Goal: Information Seeking & Learning: Learn about a topic

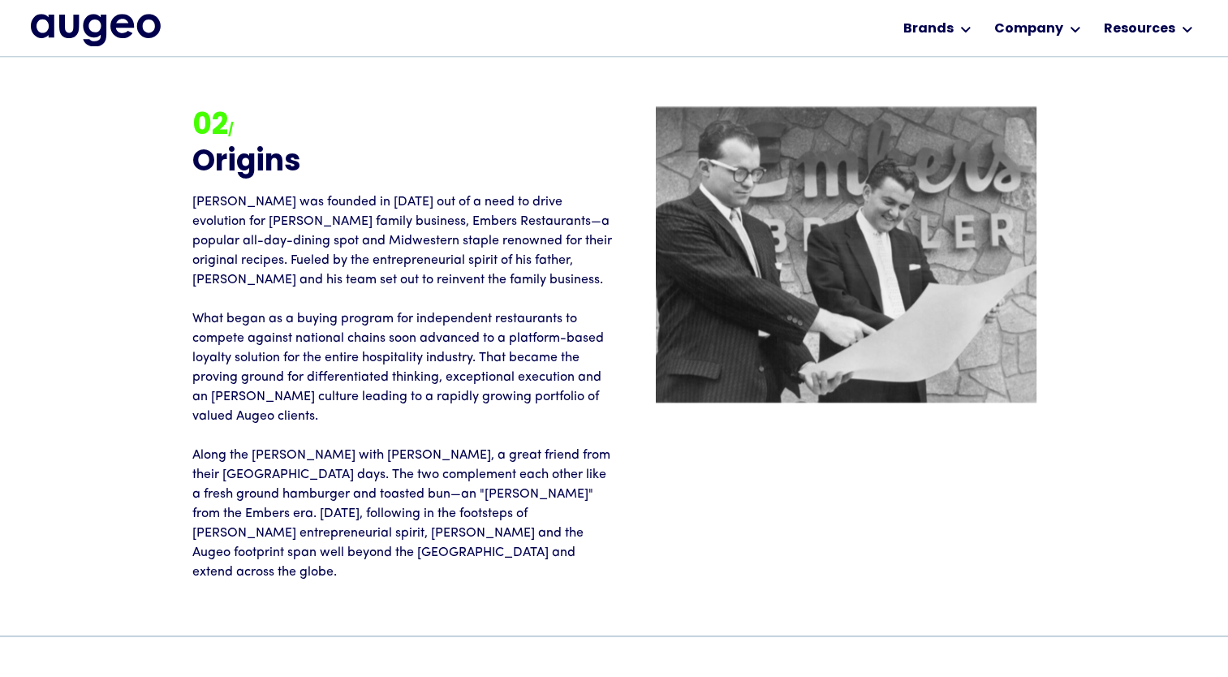
scroll to position [1882, 0]
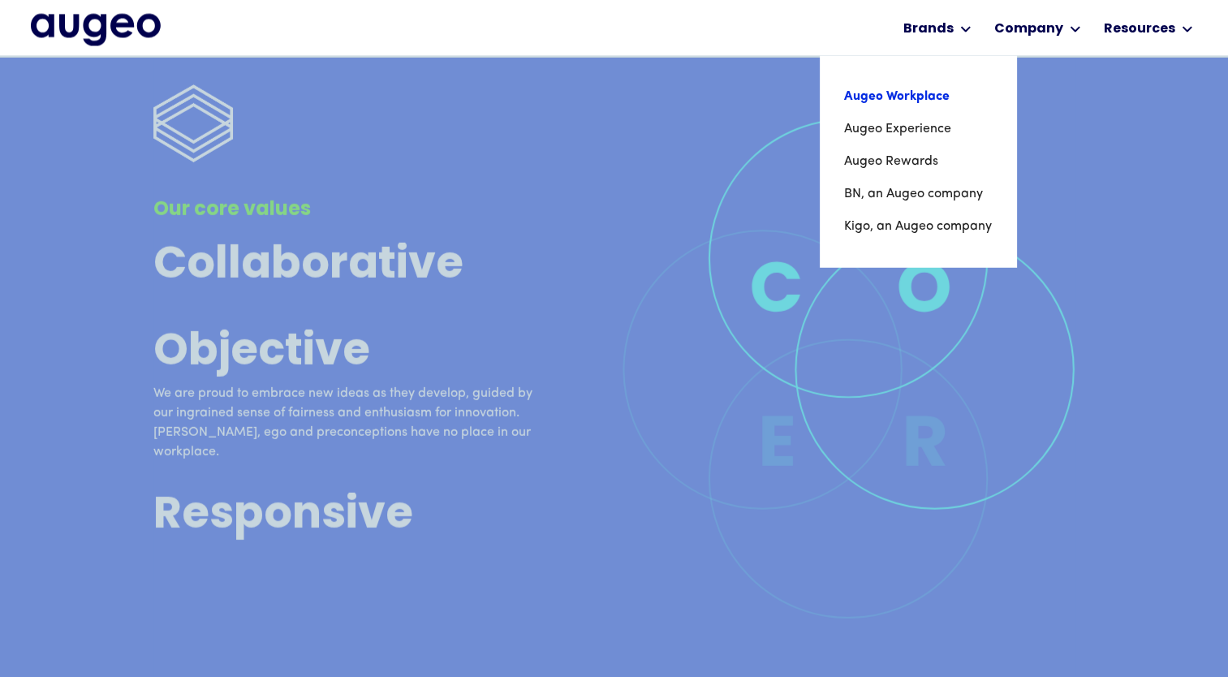
click at [899, 96] on link "Augeo Workplace" at bounding box center [918, 96] width 148 height 32
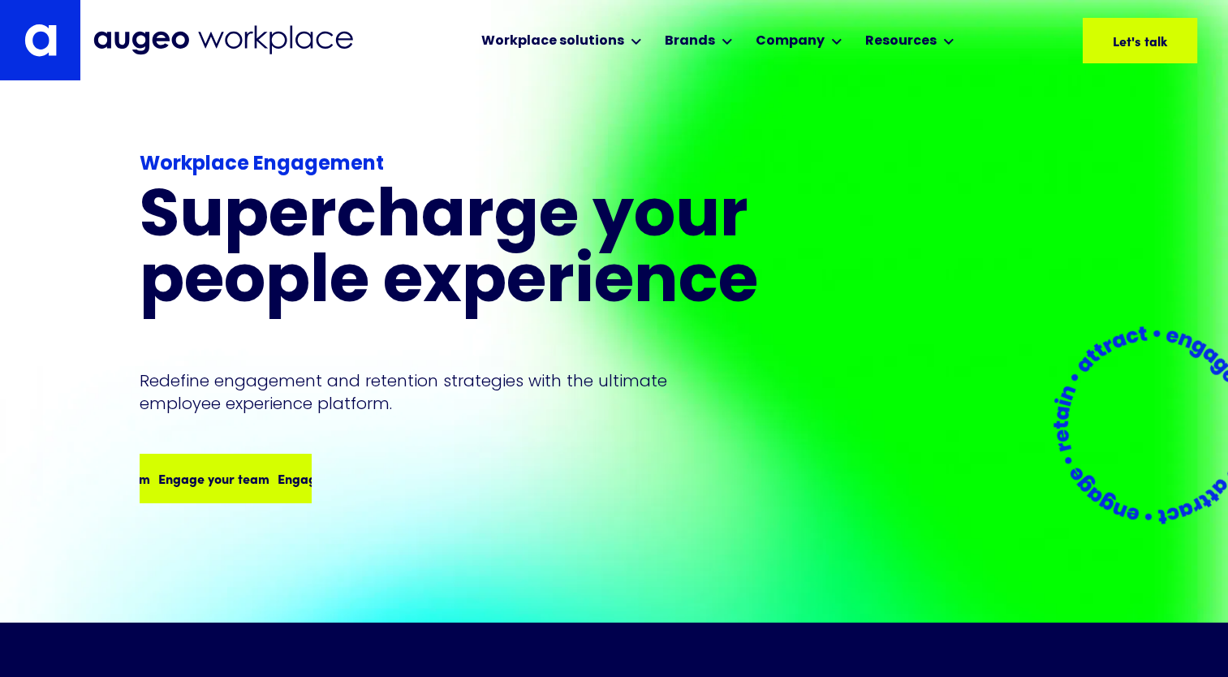
click at [217, 478] on div "Engage your team" at bounding box center [201, 477] width 111 height 19
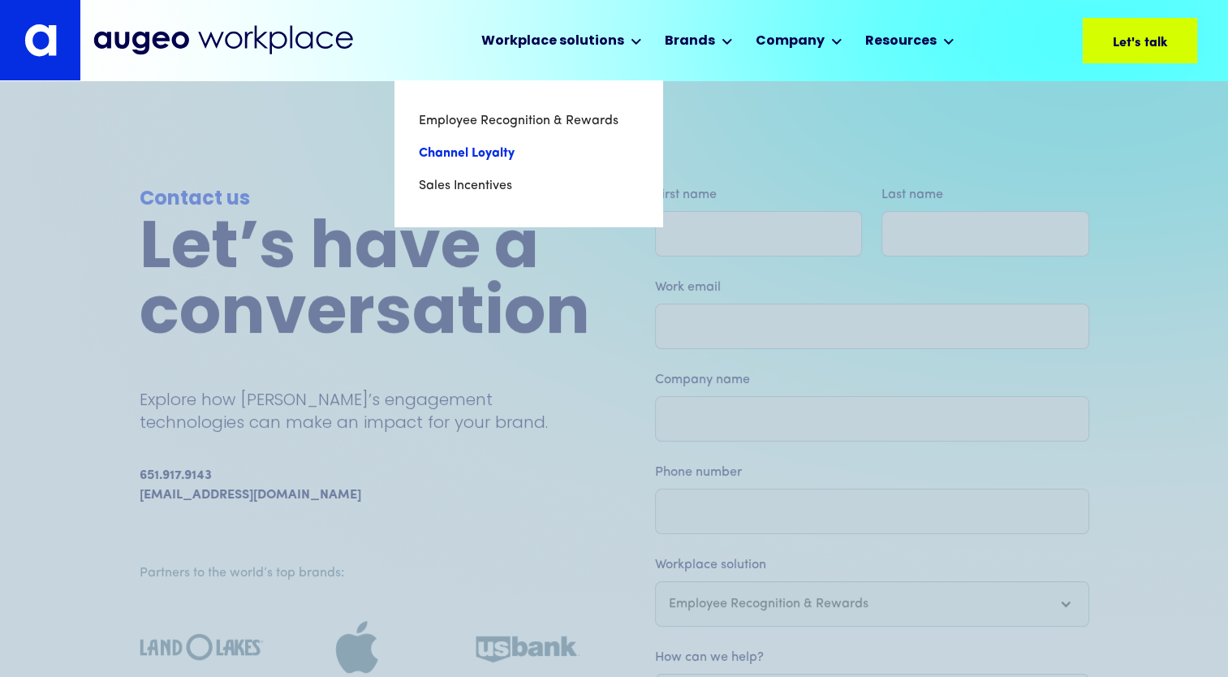
click at [478, 156] on link "Channel Loyalty" at bounding box center [528, 153] width 219 height 32
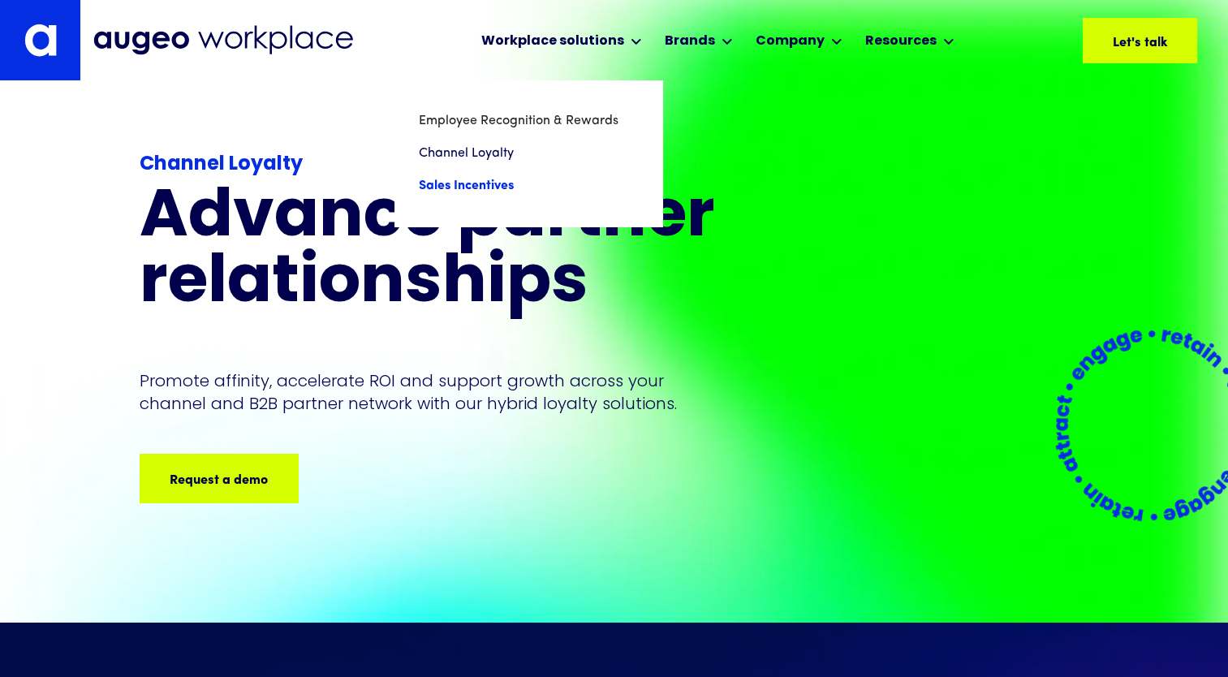
click at [464, 184] on link "Sales Incentives" at bounding box center [528, 186] width 219 height 32
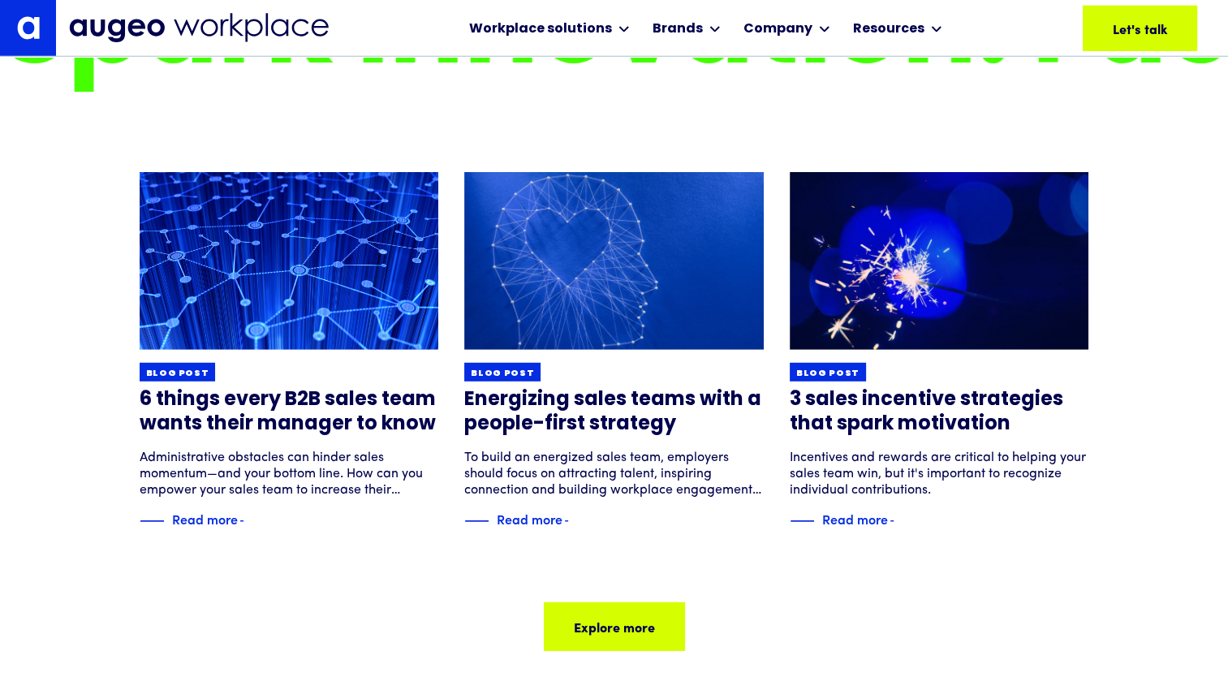
scroll to position [4501, 0]
